Goal: Task Accomplishment & Management: Use online tool/utility

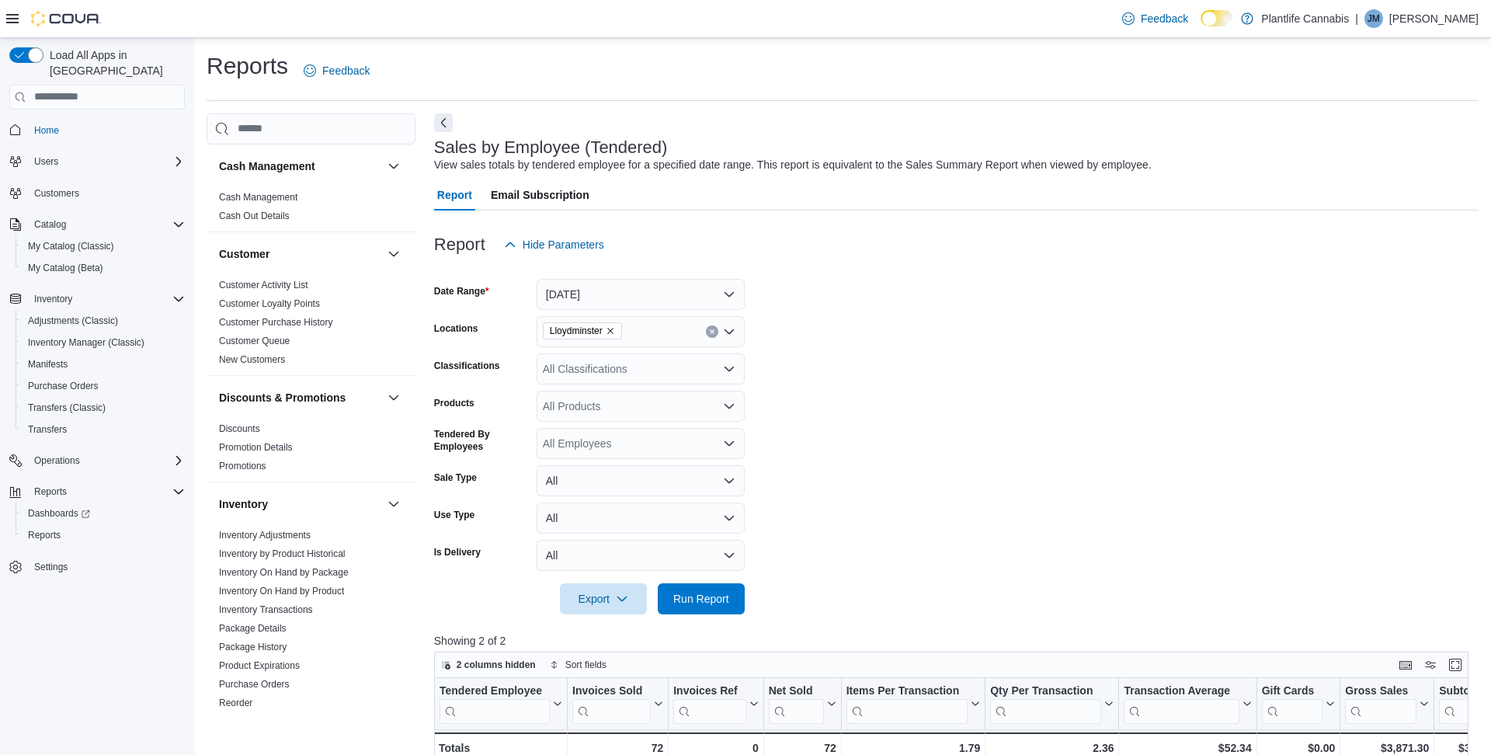
scroll to position [291, 0]
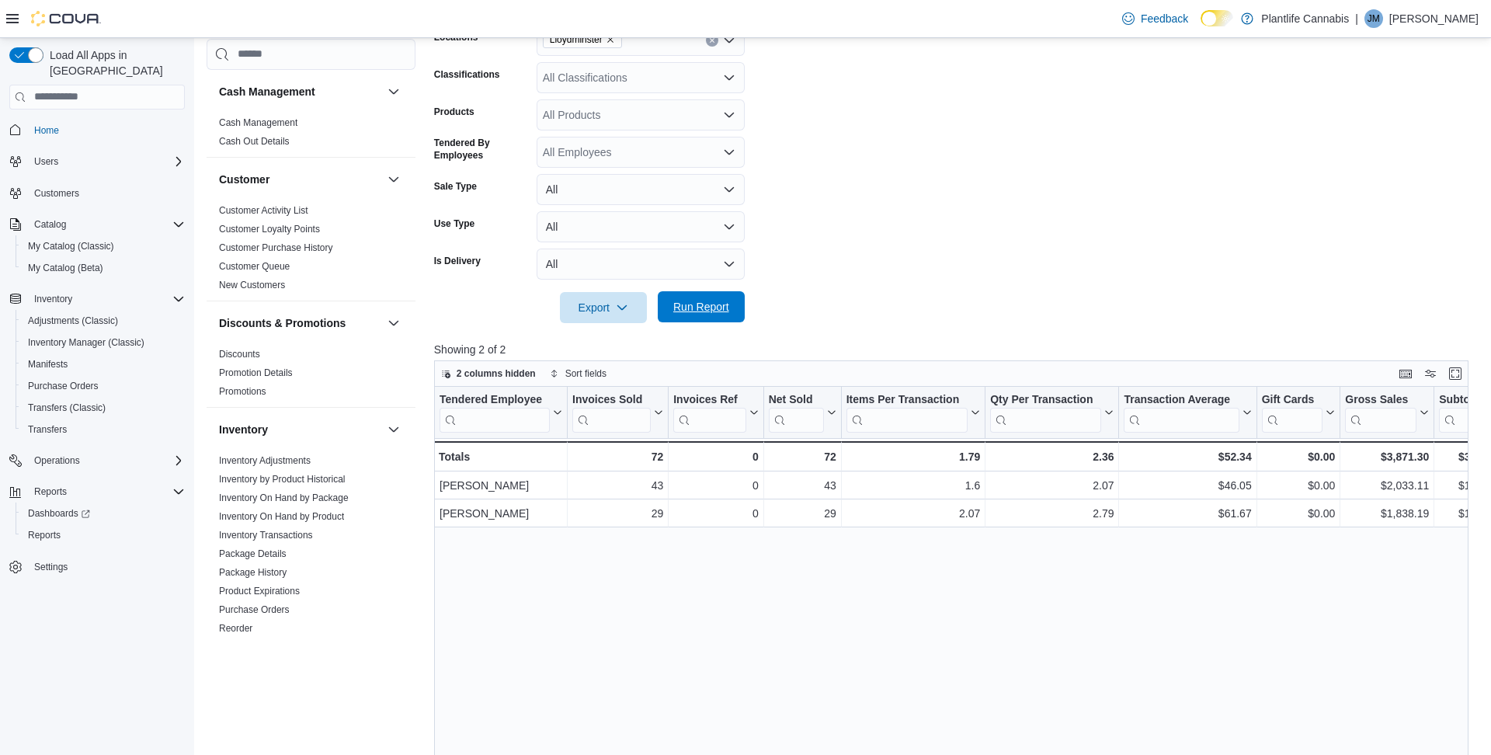
click at [682, 308] on span "Run Report" at bounding box center [701, 307] width 56 height 16
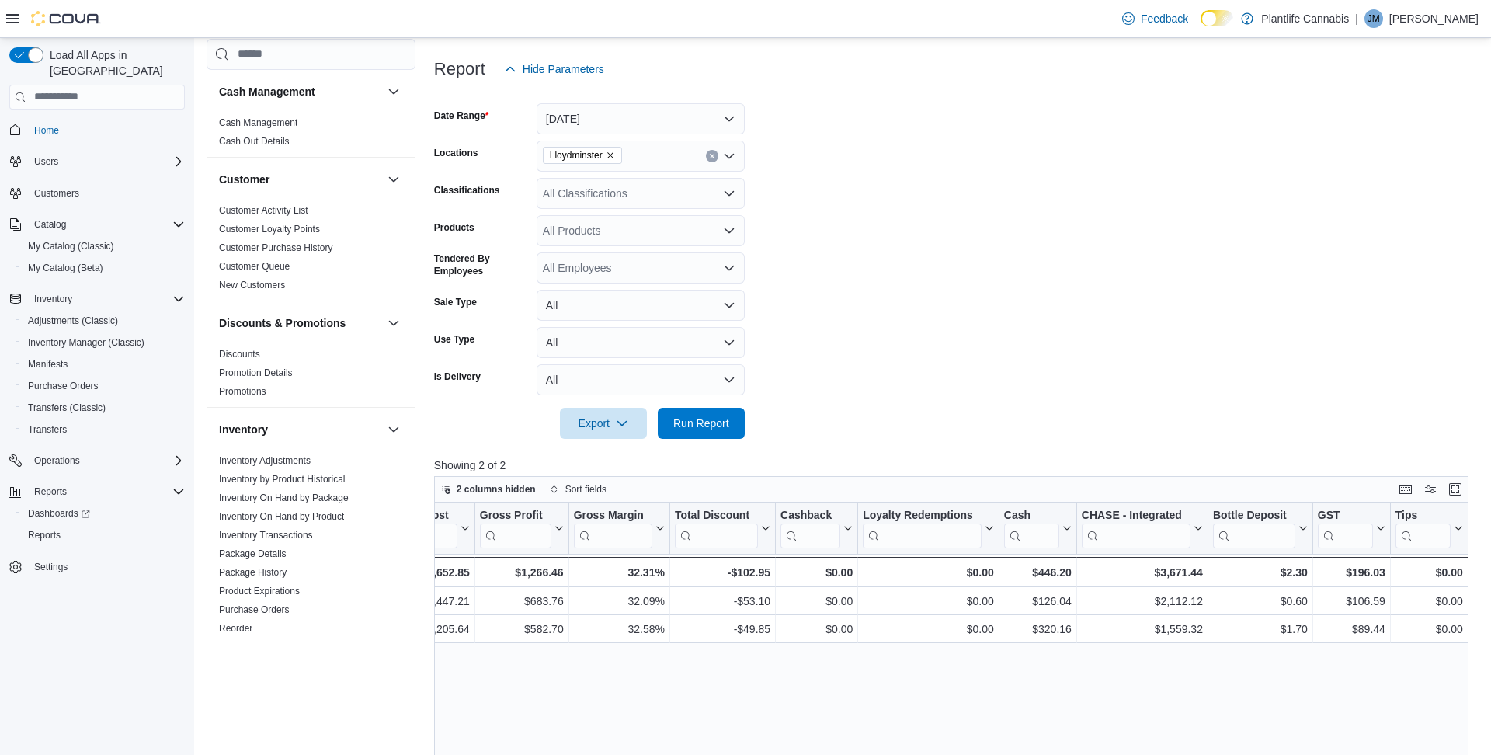
scroll to position [165, 0]
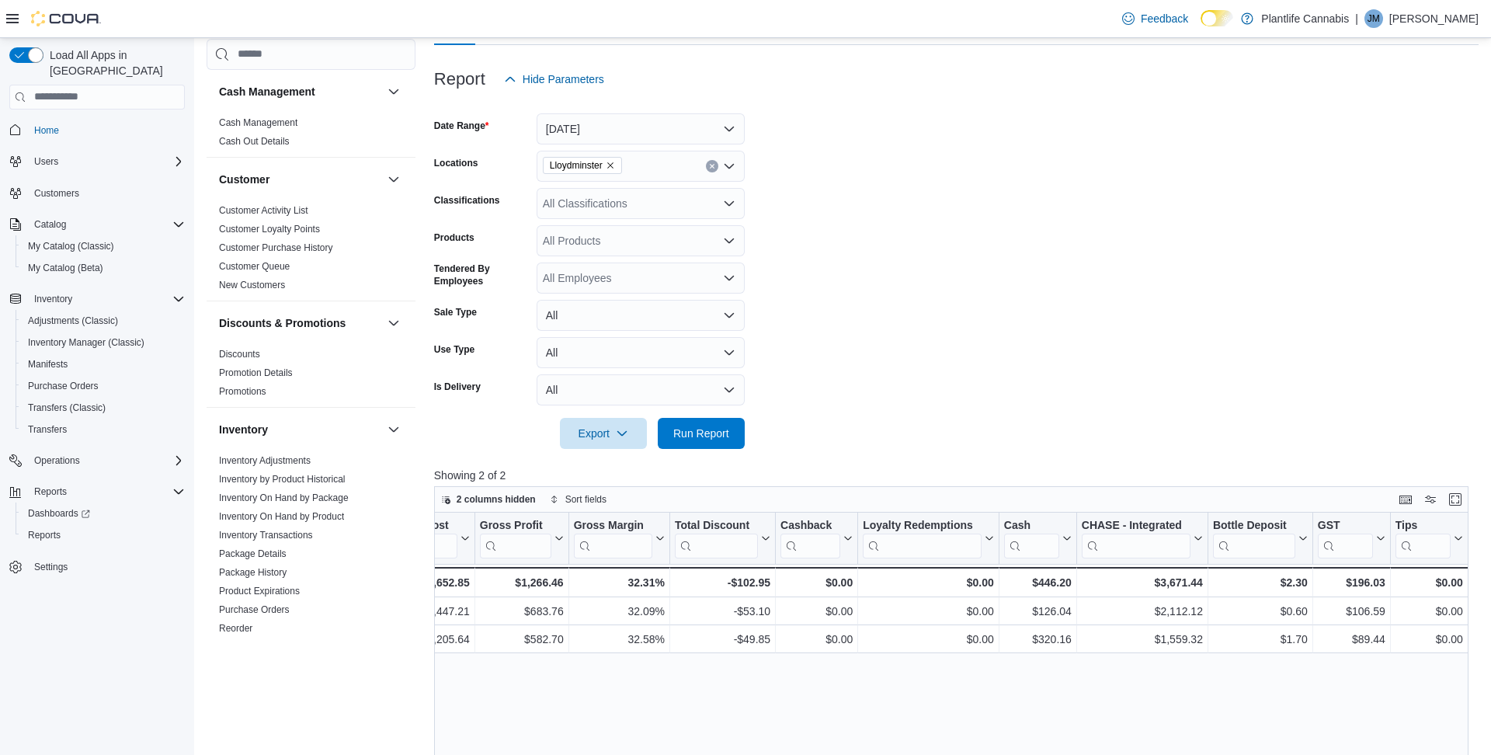
click at [642, 202] on div "All Classifications" at bounding box center [641, 203] width 208 height 31
type input "***"
click at [628, 227] on span "Accessory Group" at bounding box center [611, 230] width 83 height 16
type input "***"
click at [619, 236] on span "Accessories" at bounding box center [607, 230] width 58 height 16
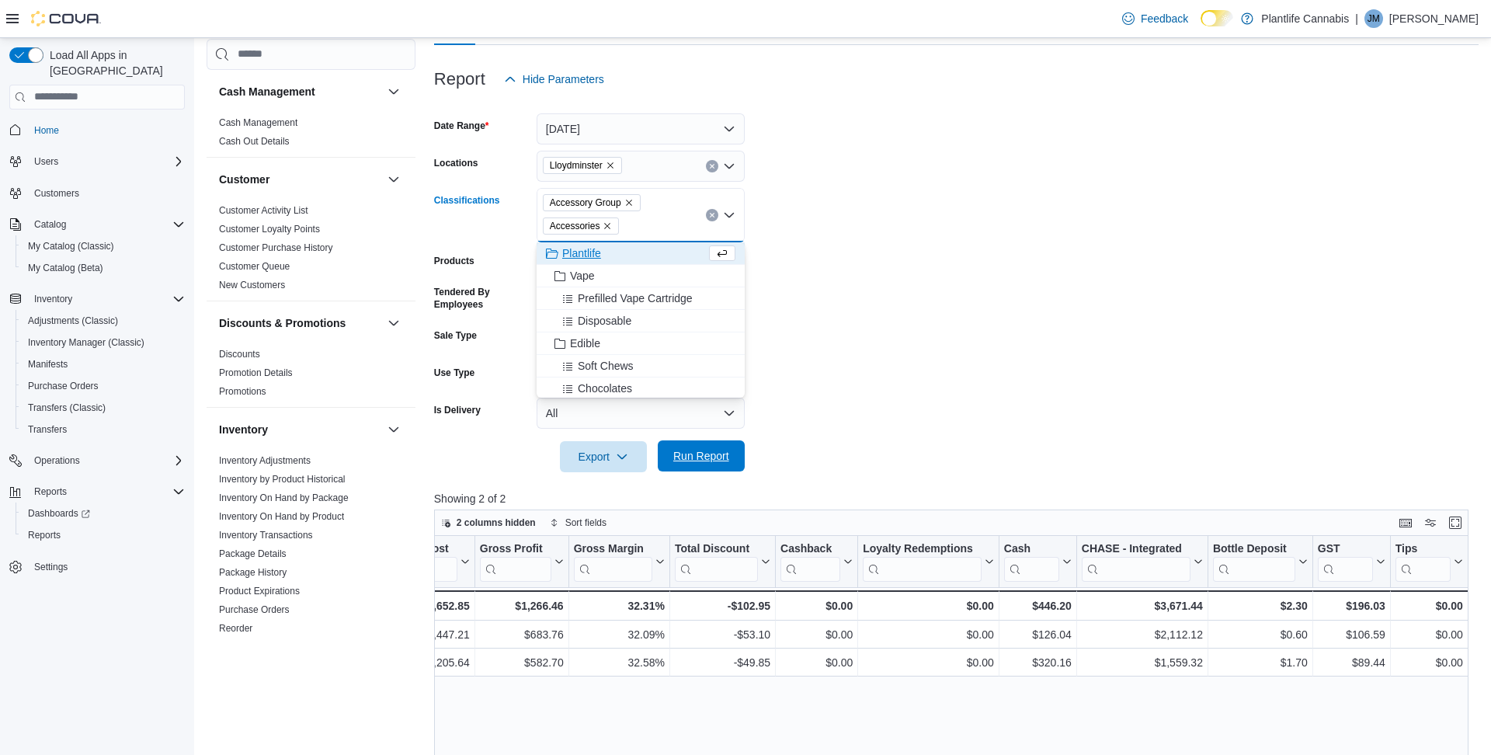
click at [686, 460] on span "Run Report" at bounding box center [701, 456] width 56 height 16
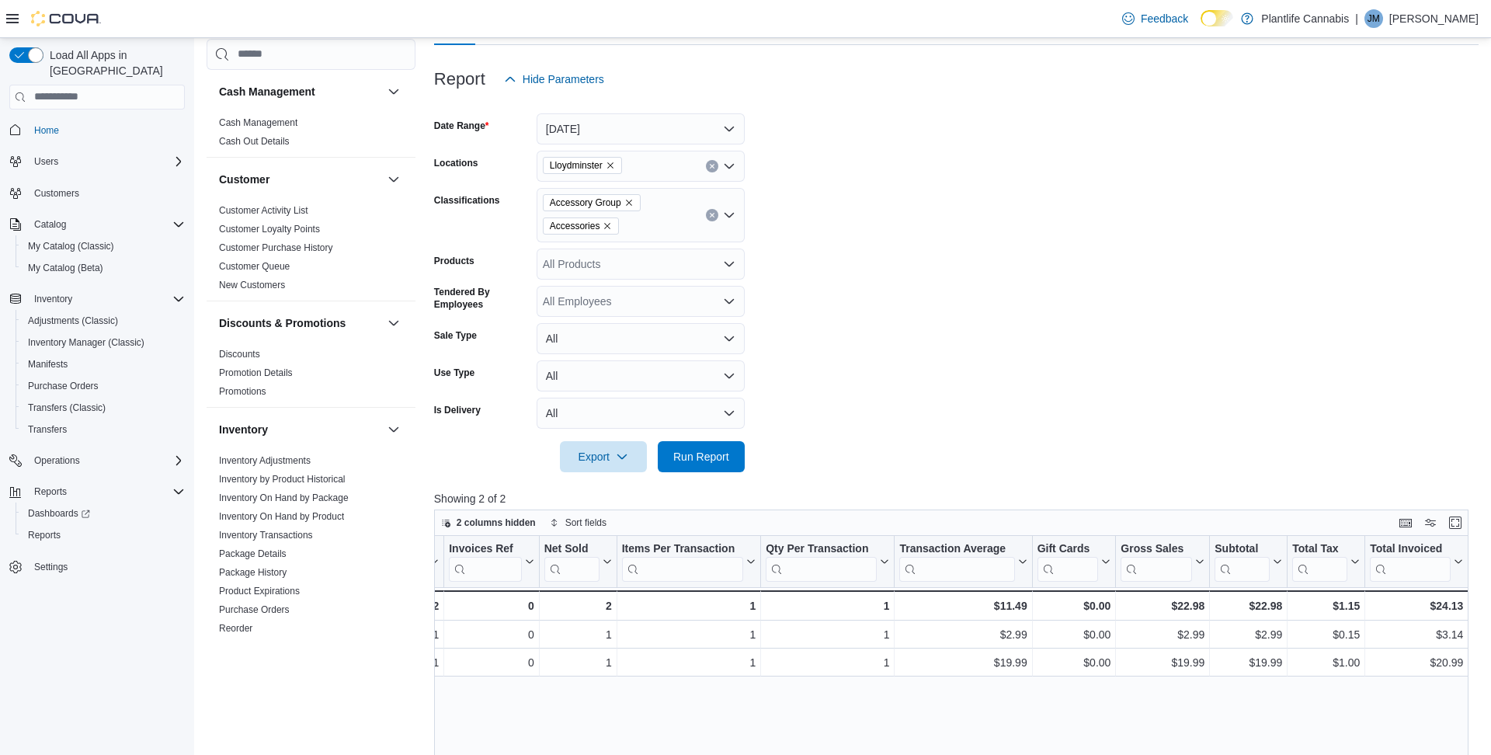
scroll to position [0, 239]
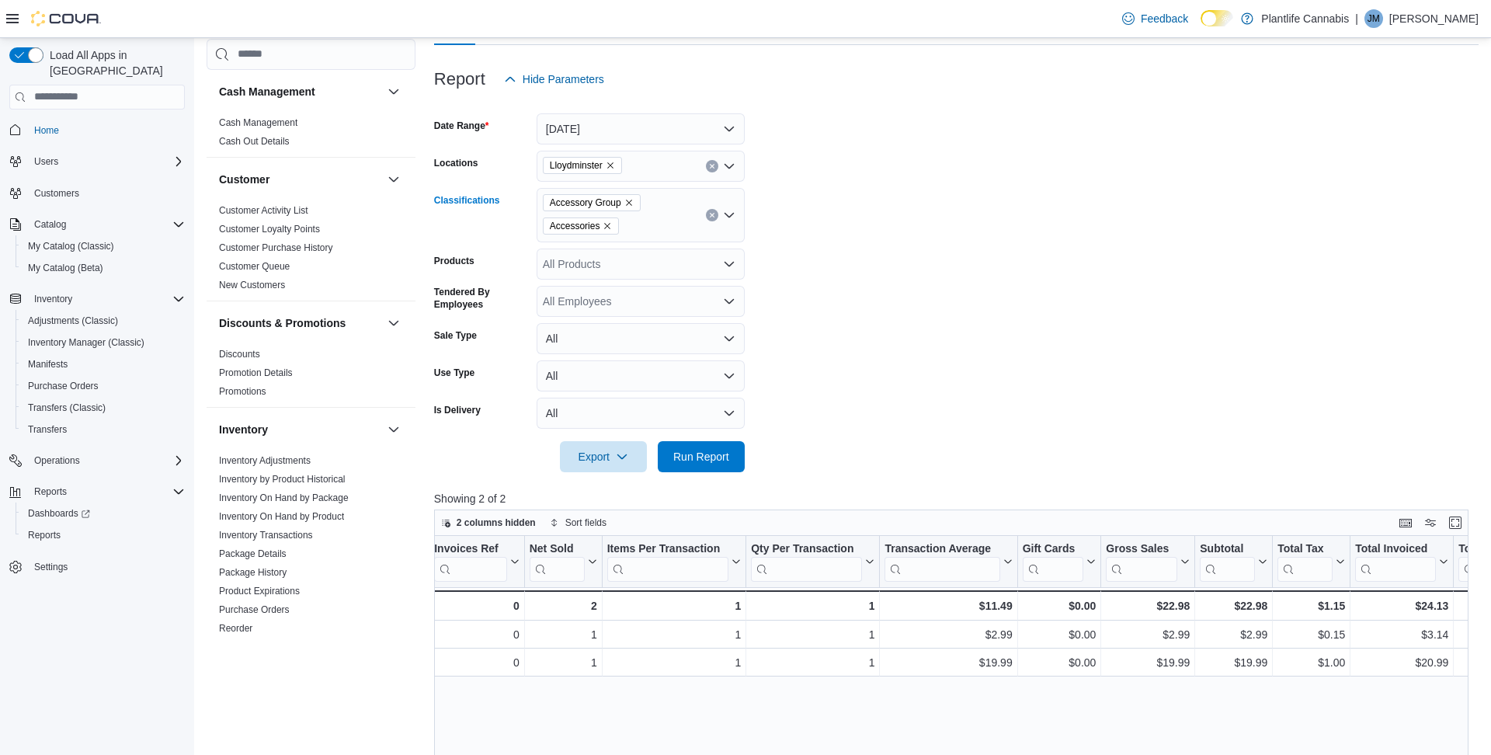
click at [634, 200] on icon "Remove Accessory Group from selection in this group" at bounding box center [628, 202] width 9 height 9
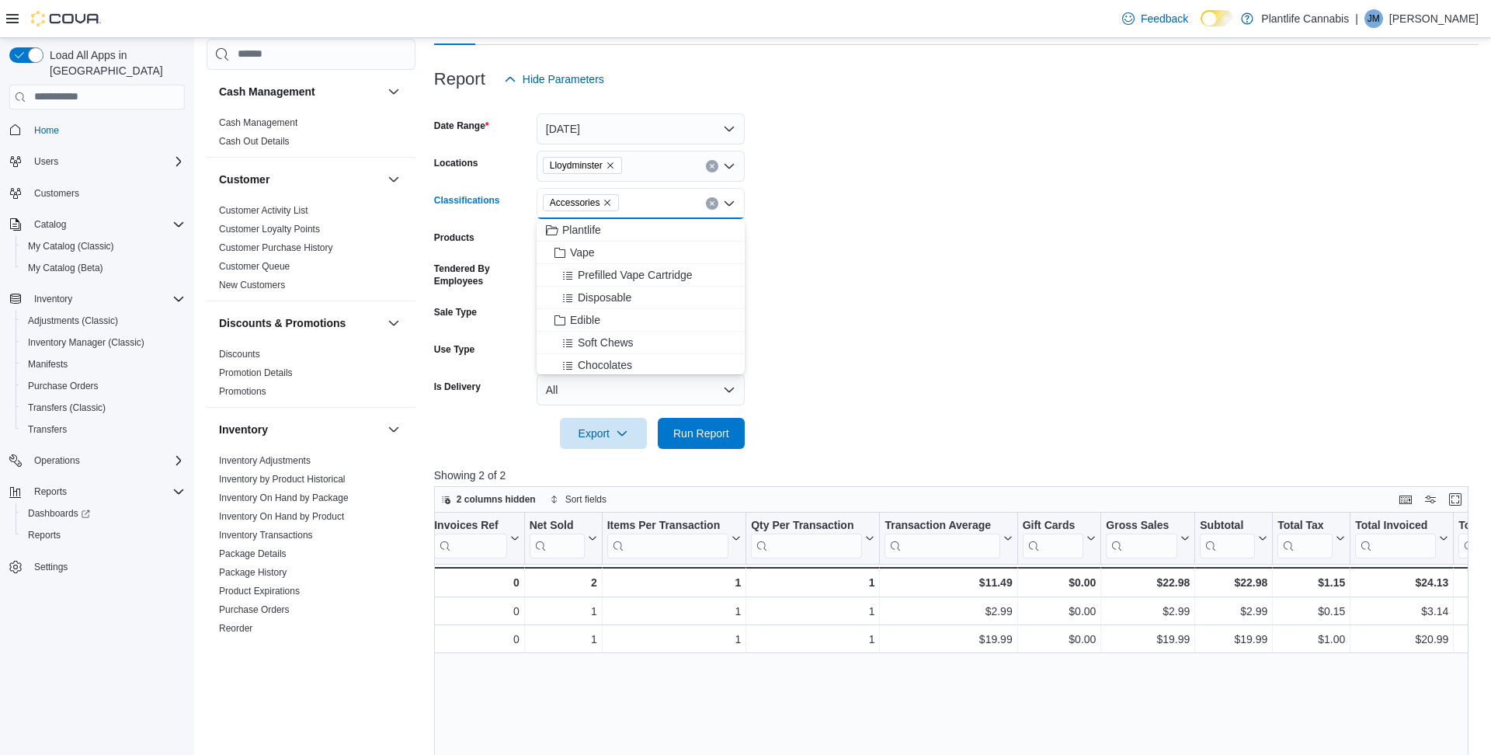
click at [612, 202] on icon "Remove Accessories from selection in this group" at bounding box center [606, 202] width 9 height 9
drag, startPoint x: 698, startPoint y: 432, endPoint x: 703, endPoint y: 425, distance: 9.5
click at [697, 432] on span "Run Report" at bounding box center [701, 433] width 56 height 16
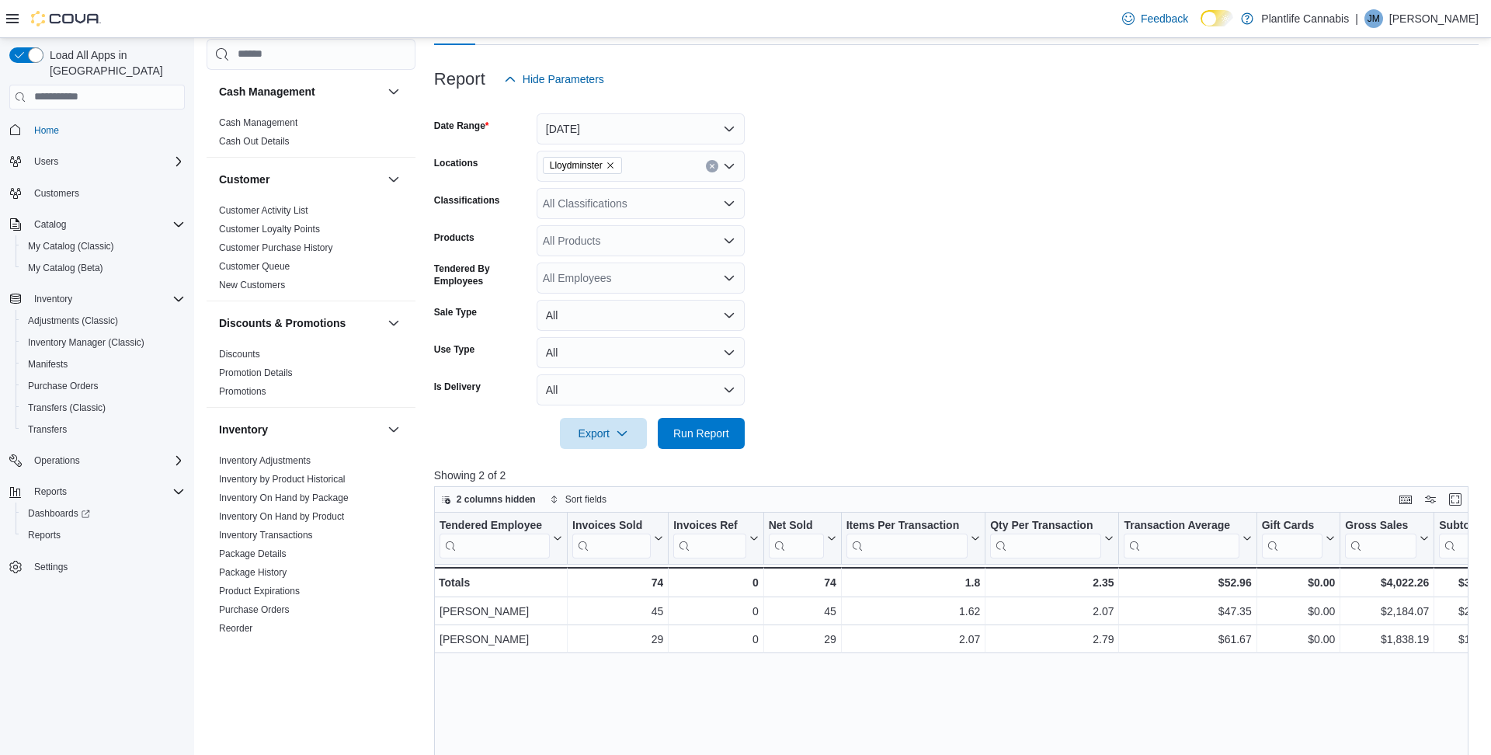
click at [1454, 26] on p "[PERSON_NAME]" at bounding box center [1433, 18] width 89 height 19
click at [1388, 151] on span "Sign Out" at bounding box center [1378, 153] width 42 height 16
